Goal: Navigation & Orientation: Find specific page/section

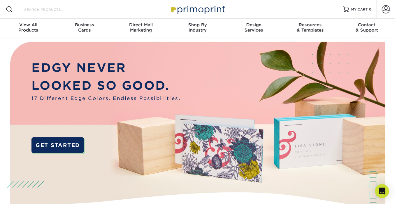
click at [51, 6] on input "Search Products" at bounding box center [52, 9] width 57 height 7
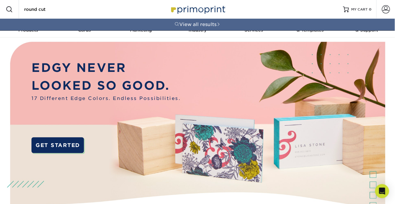
type input "round cut"
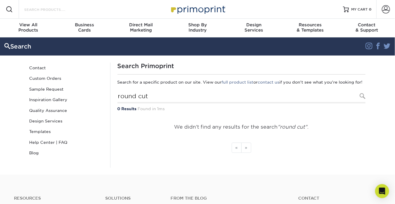
click at [62, 9] on input "Search Products" at bounding box center [52, 9] width 57 height 7
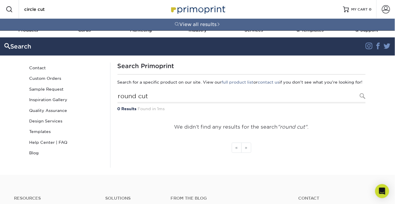
type input "circle cut"
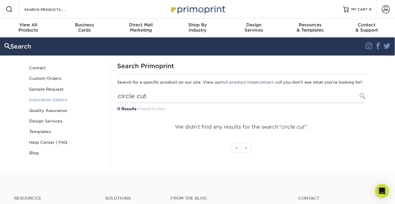
click at [60, 101] on link "Inspiration Gallery" at bounding box center [66, 99] width 79 height 11
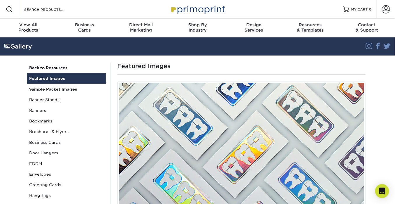
click at [179, 8] on img at bounding box center [198, 9] width 58 height 13
